Goal: Task Accomplishment & Management: Manage account settings

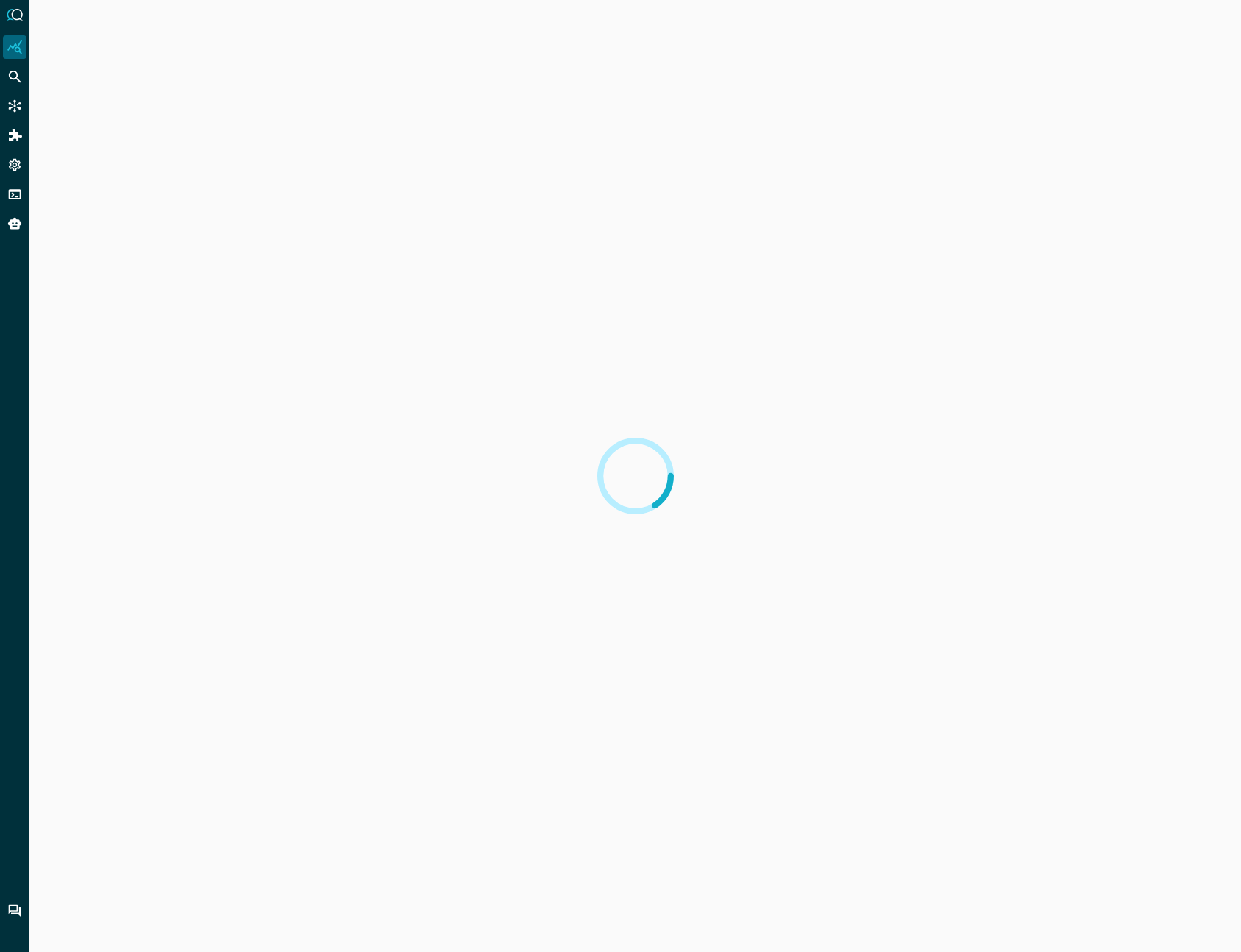
click at [11, 161] on icon "Settings" at bounding box center [14, 166] width 12 height 13
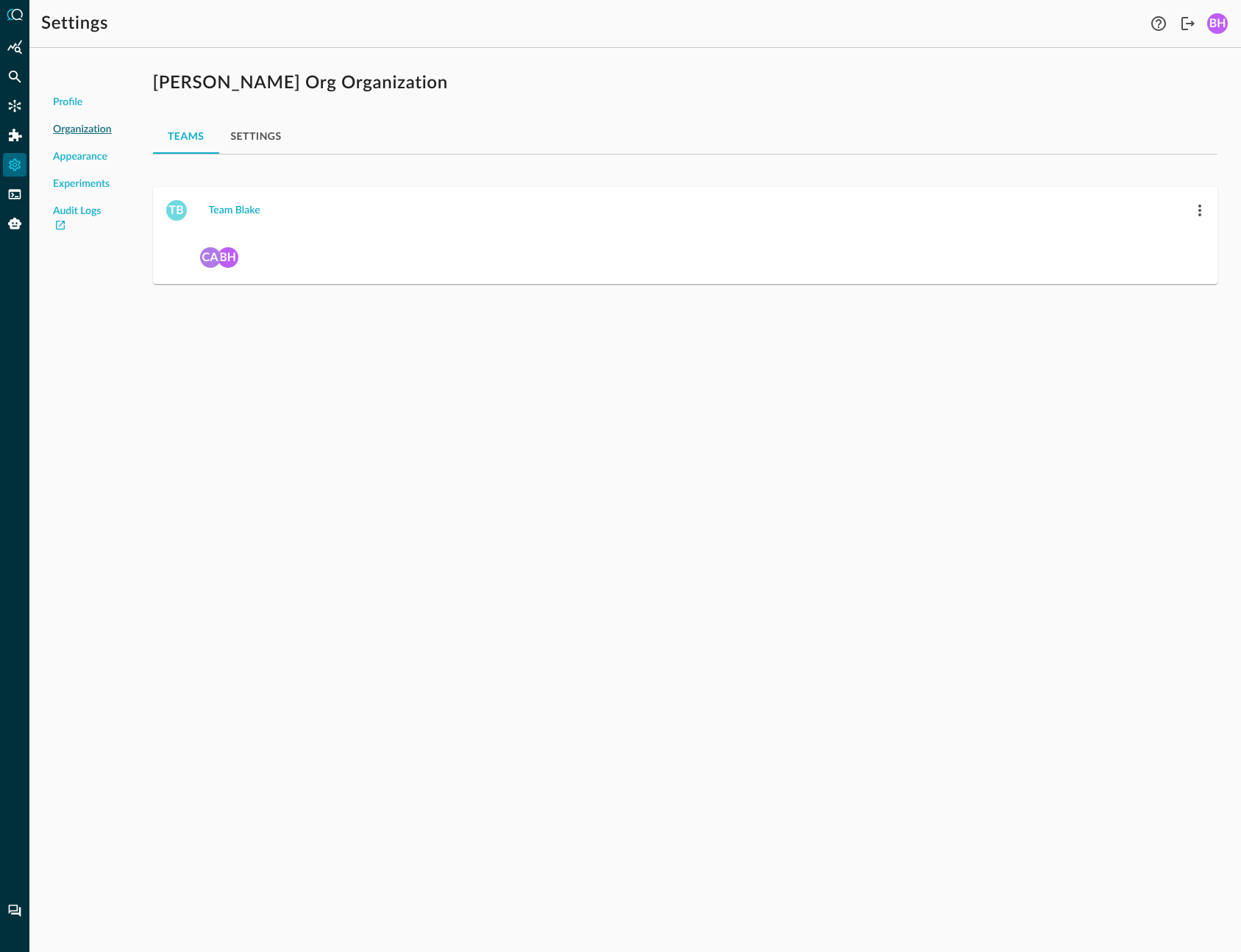
click at [280, 131] on button "Settings" at bounding box center [257, 136] width 74 height 36
click at [177, 129] on button "Teams" at bounding box center [186, 136] width 67 height 36
click at [207, 213] on button "Team Blake" at bounding box center [234, 211] width 69 height 24
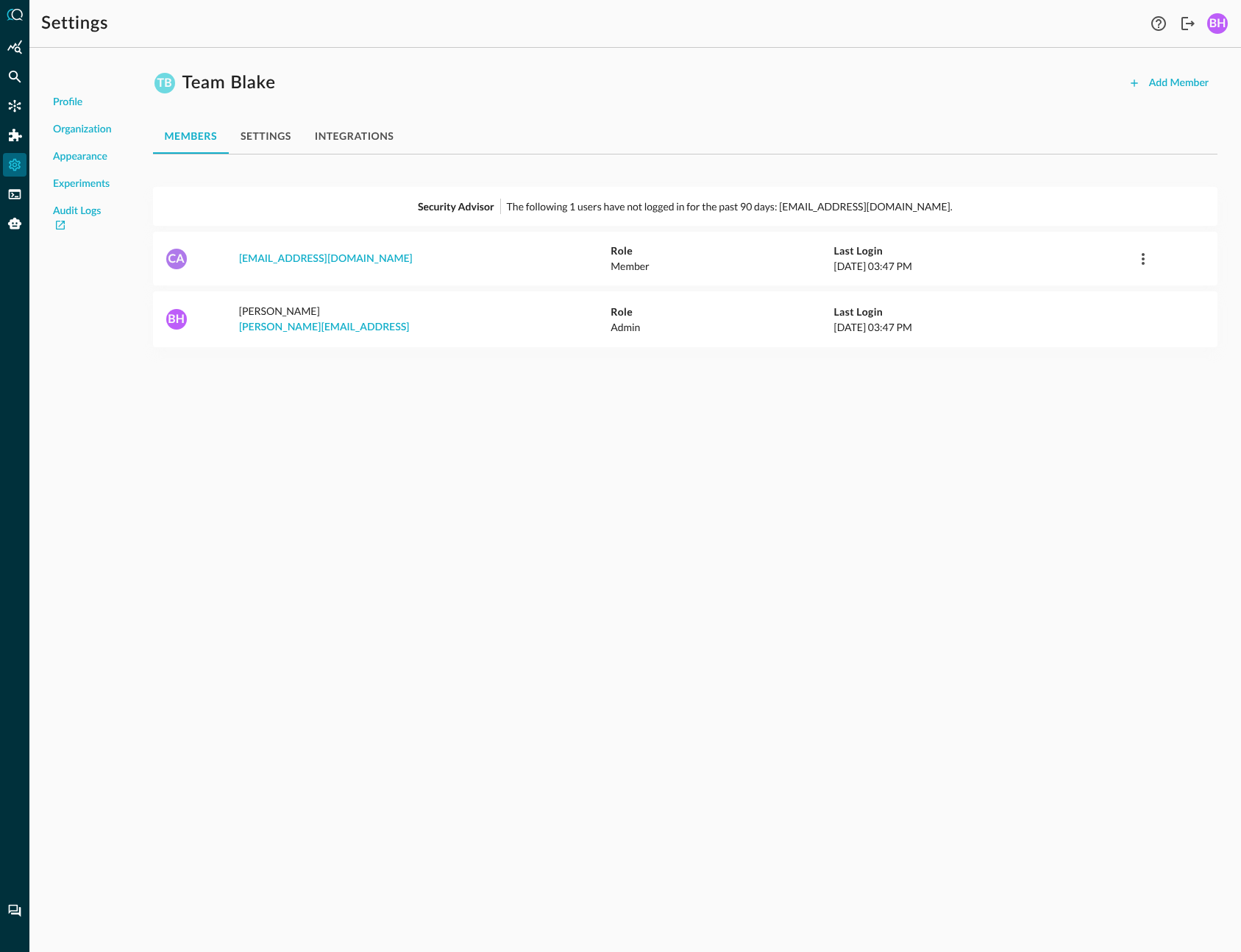
click at [322, 139] on button "integrations" at bounding box center [355, 136] width 103 height 36
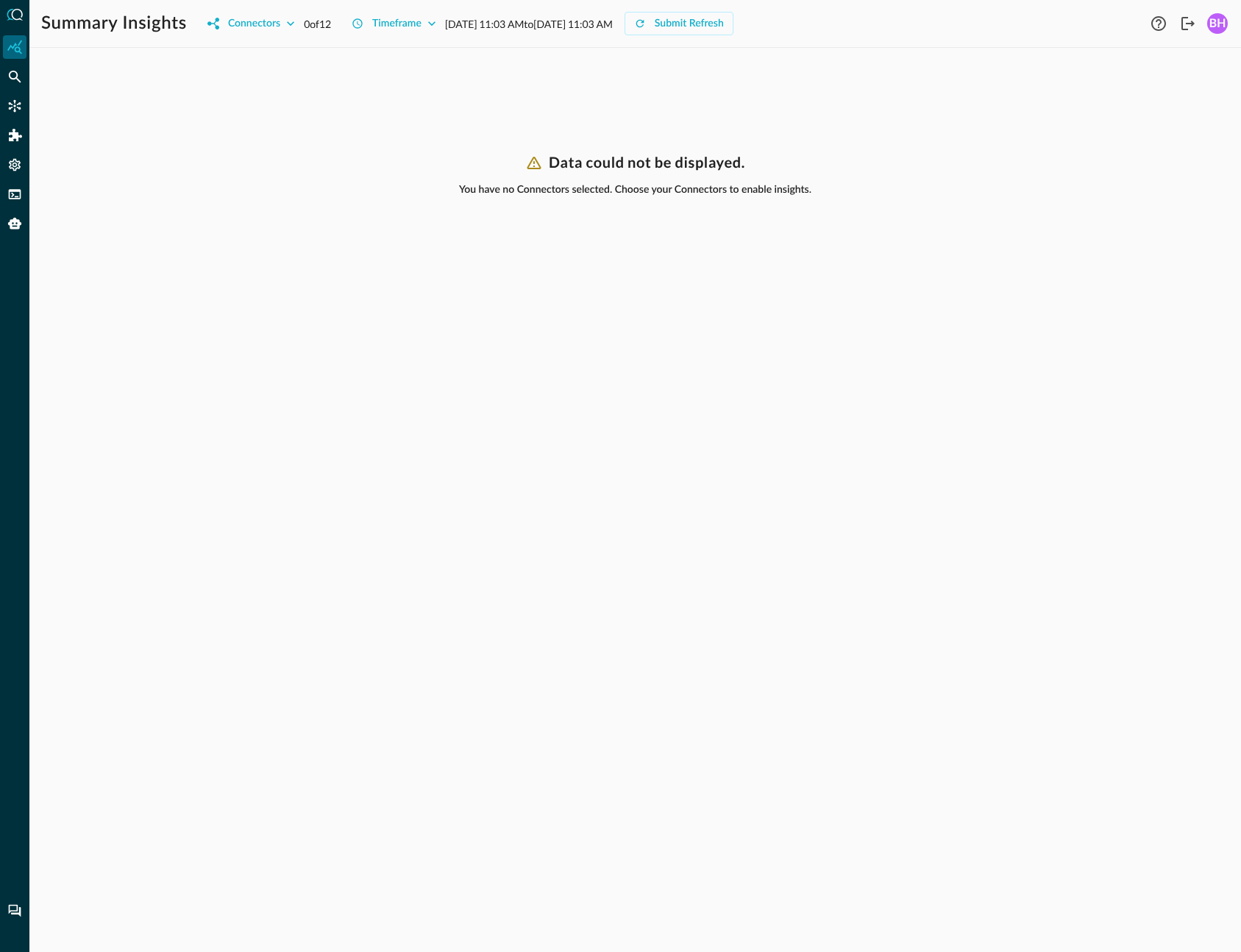
click at [20, 225] on icon "Query Agent" at bounding box center [14, 223] width 13 height 12
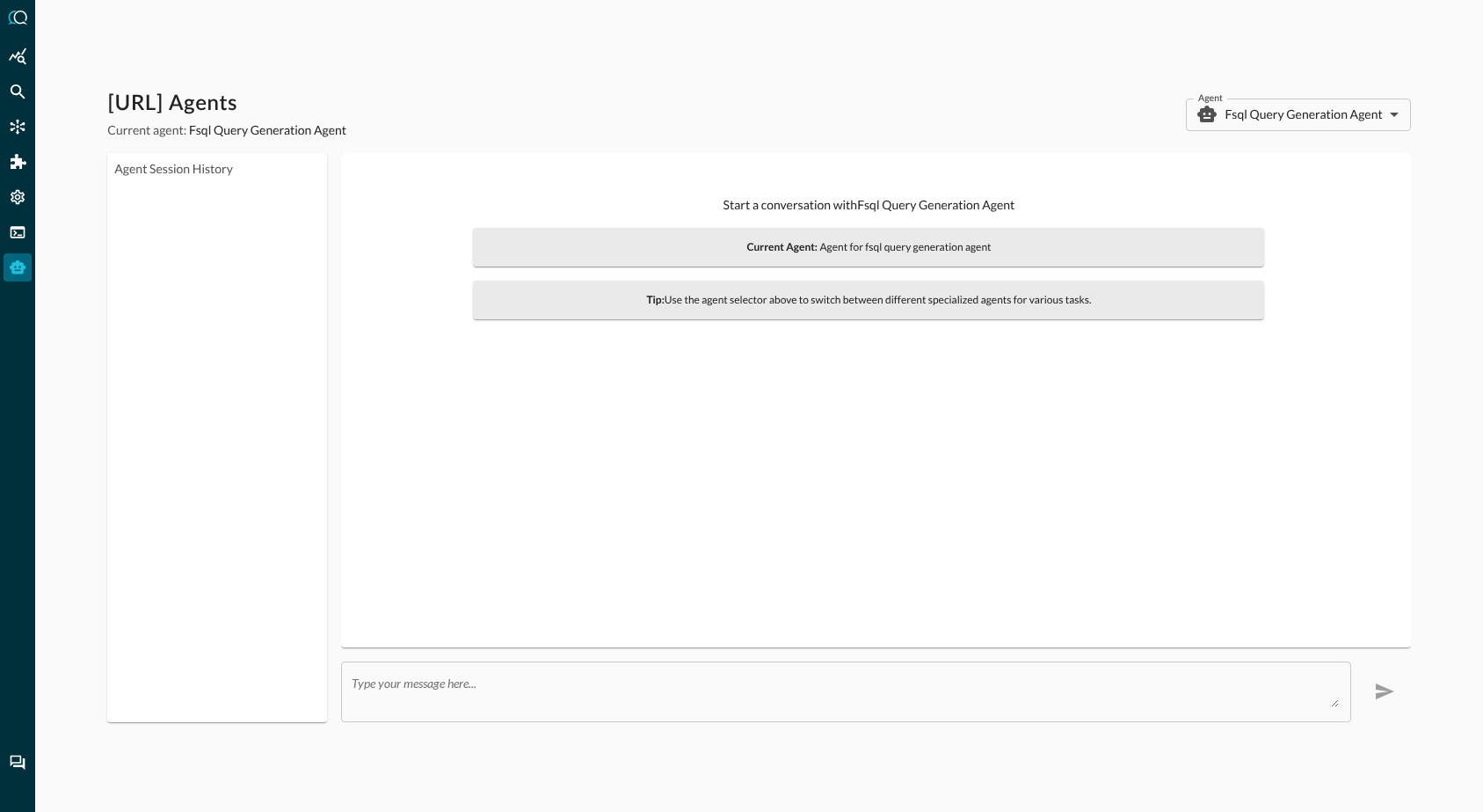
click at [1368, 398] on div "Start a conversation with Fsql Query Generation Agent Current Agent: Agent for …" at bounding box center [875, 399] width 1041 height 465
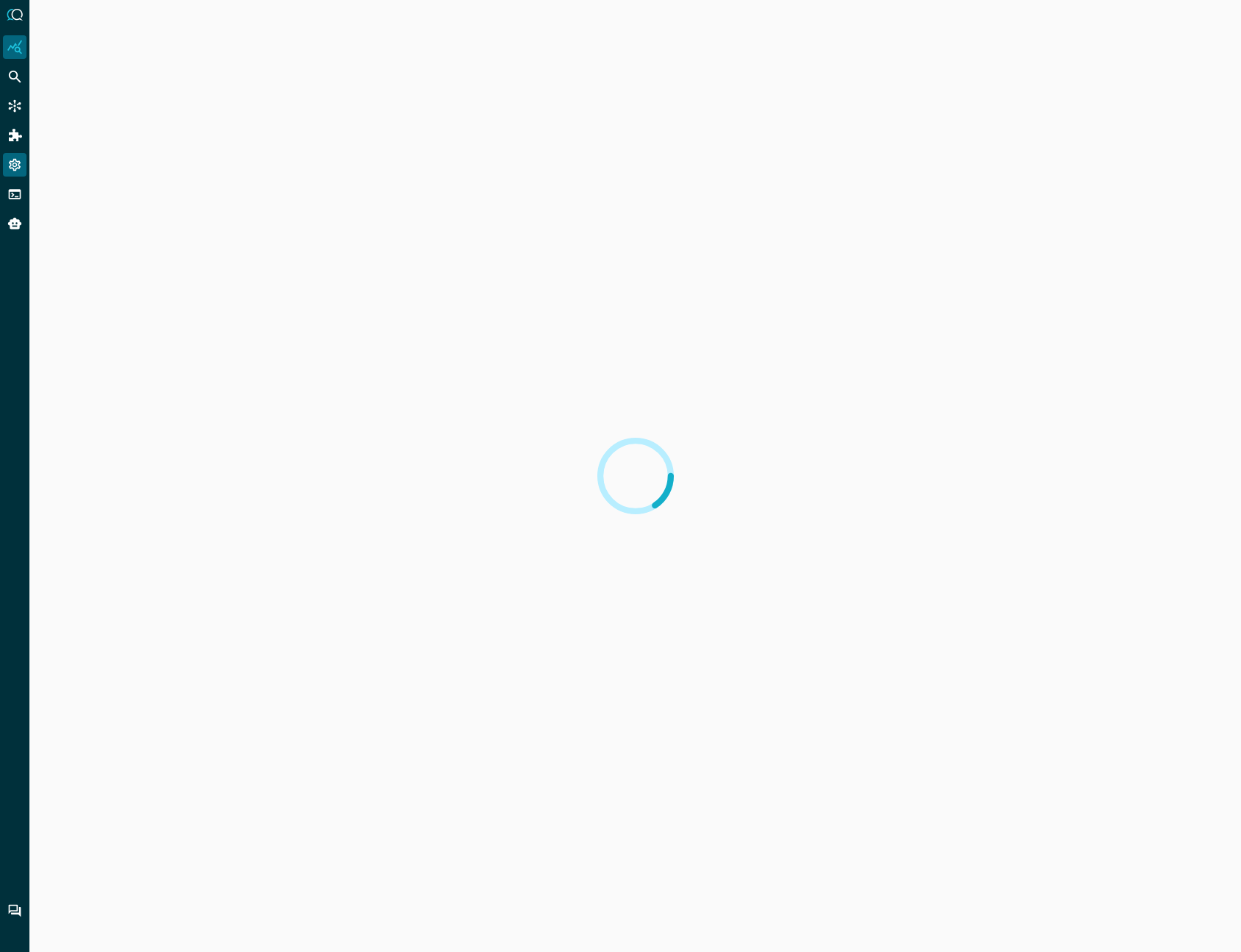
click at [17, 161] on icon "Settings" at bounding box center [14, 165] width 15 height 15
click at [21, 162] on icon "Settings" at bounding box center [14, 165] width 15 height 15
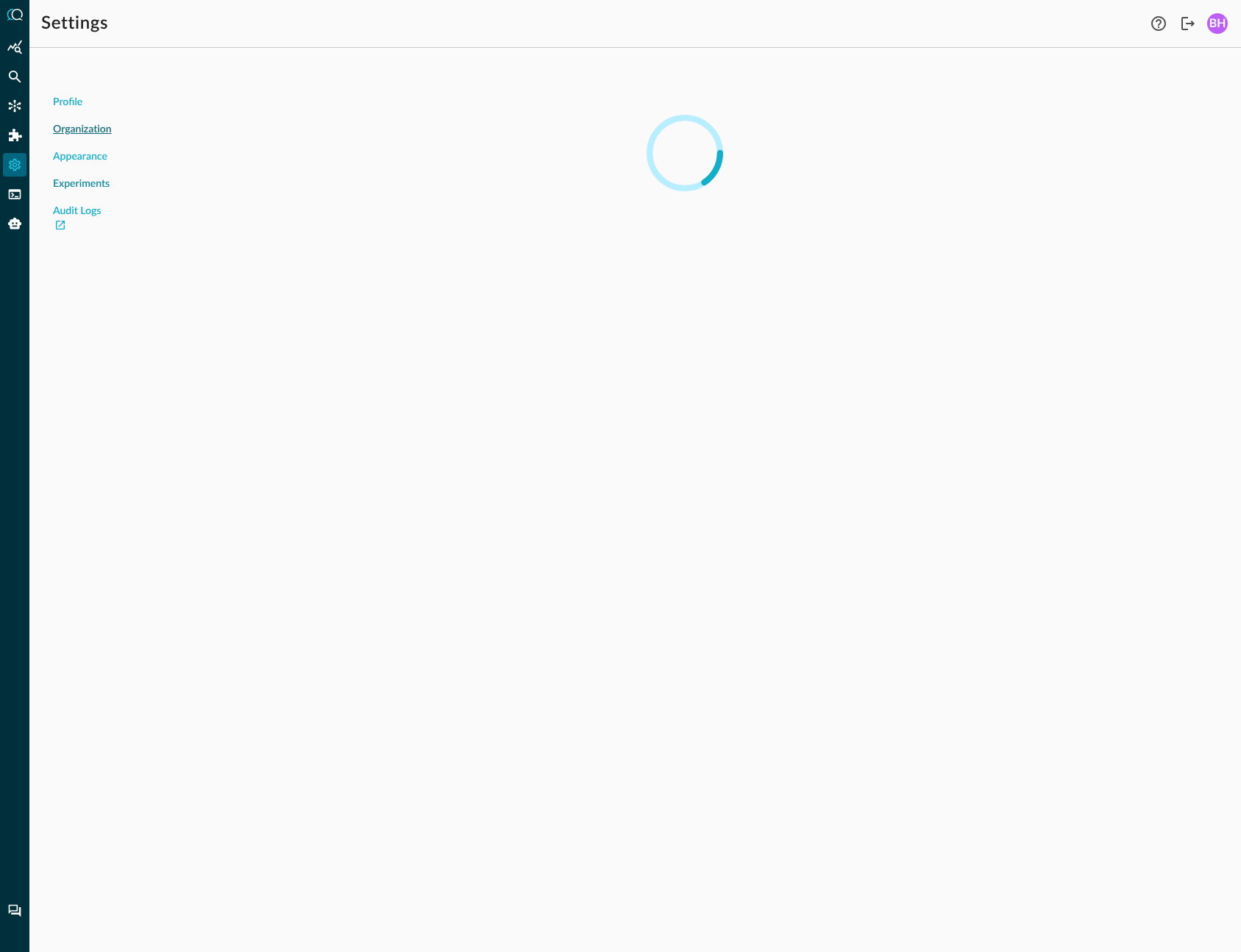
click at [81, 185] on span "Experiments" at bounding box center [82, 185] width 57 height 16
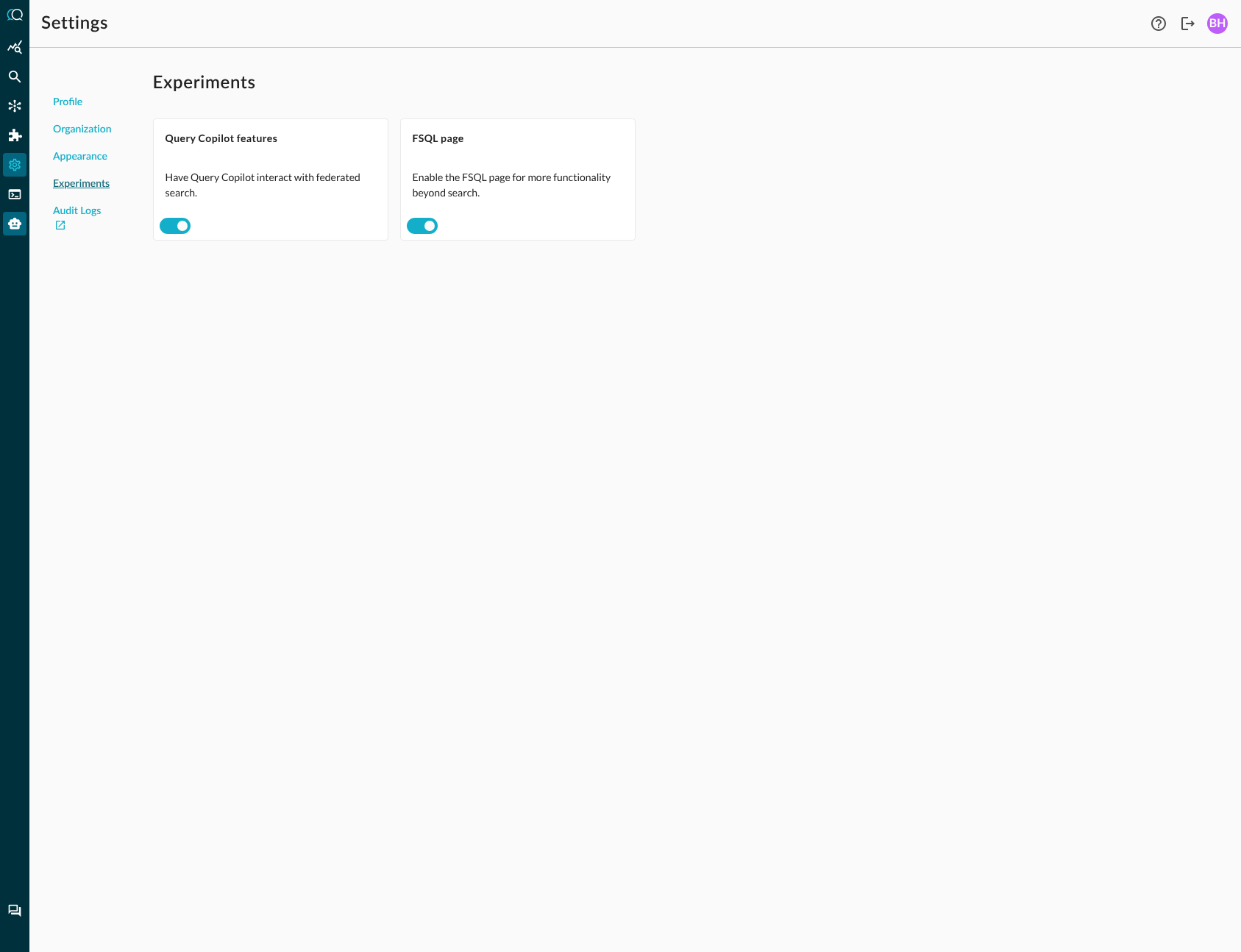
click at [21, 220] on icon "Query Agent" at bounding box center [14, 223] width 15 height 15
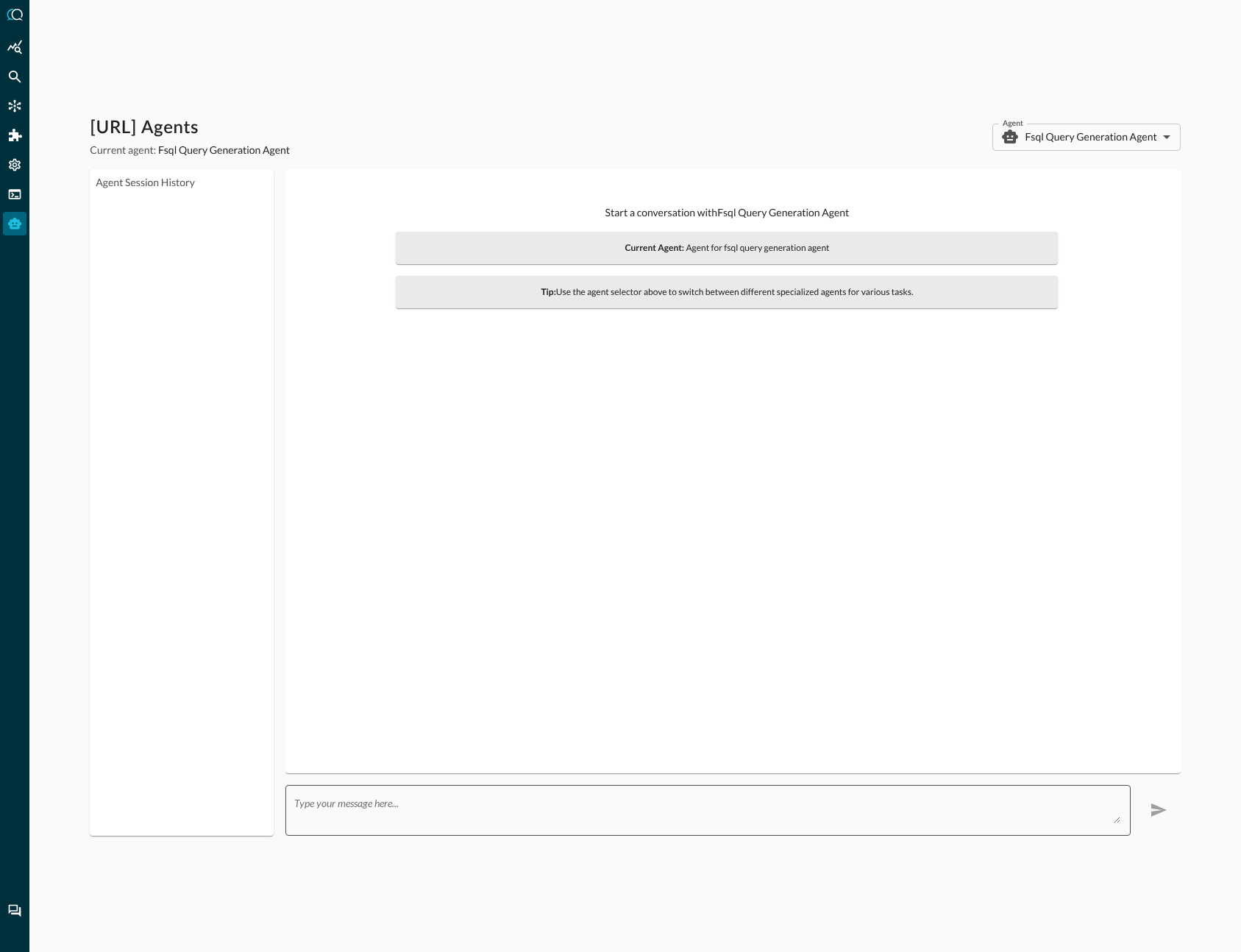
click at [1028, 813] on textarea at bounding box center [707, 809] width 825 height 26
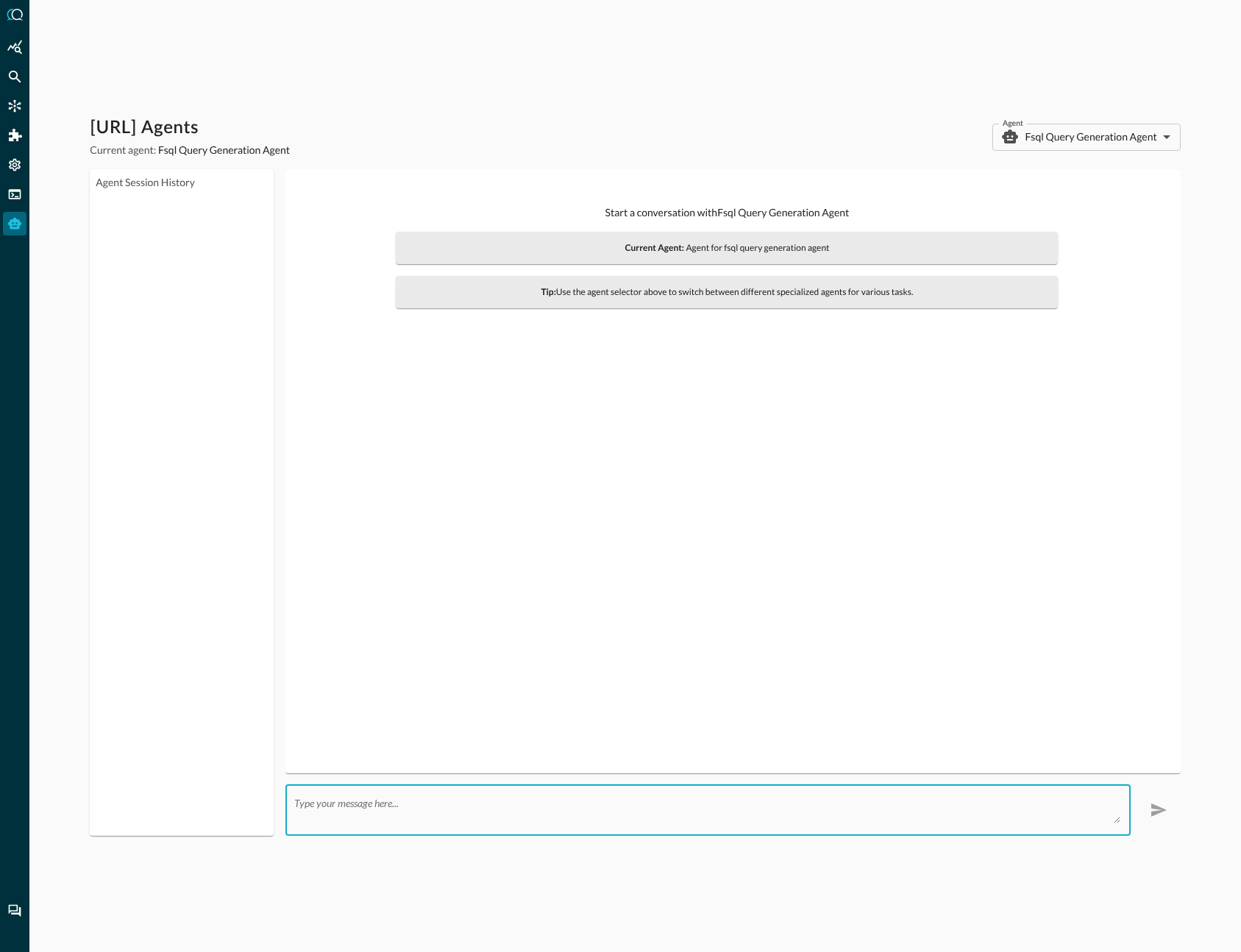
click at [902, 950] on div "Query.AI Agents Current agent: Fsql Query Generation Agent Agent Fsql Query Gen…" at bounding box center [635, 476] width 1212 height 952
